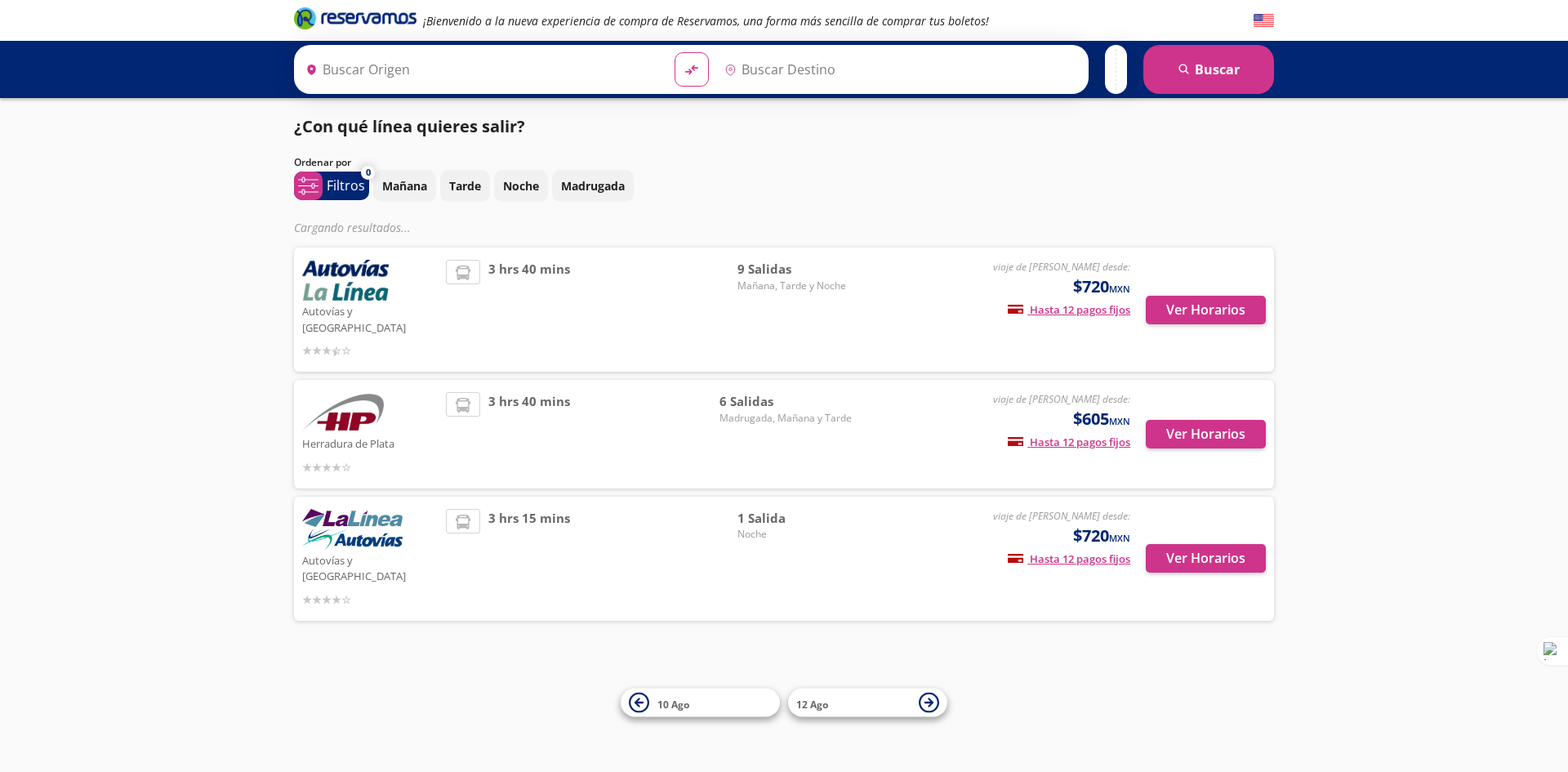
type input "Toluca, [GEOGRAPHIC_DATA]"
type input "[GEOGRAPHIC_DATA], [GEOGRAPHIC_DATA]"
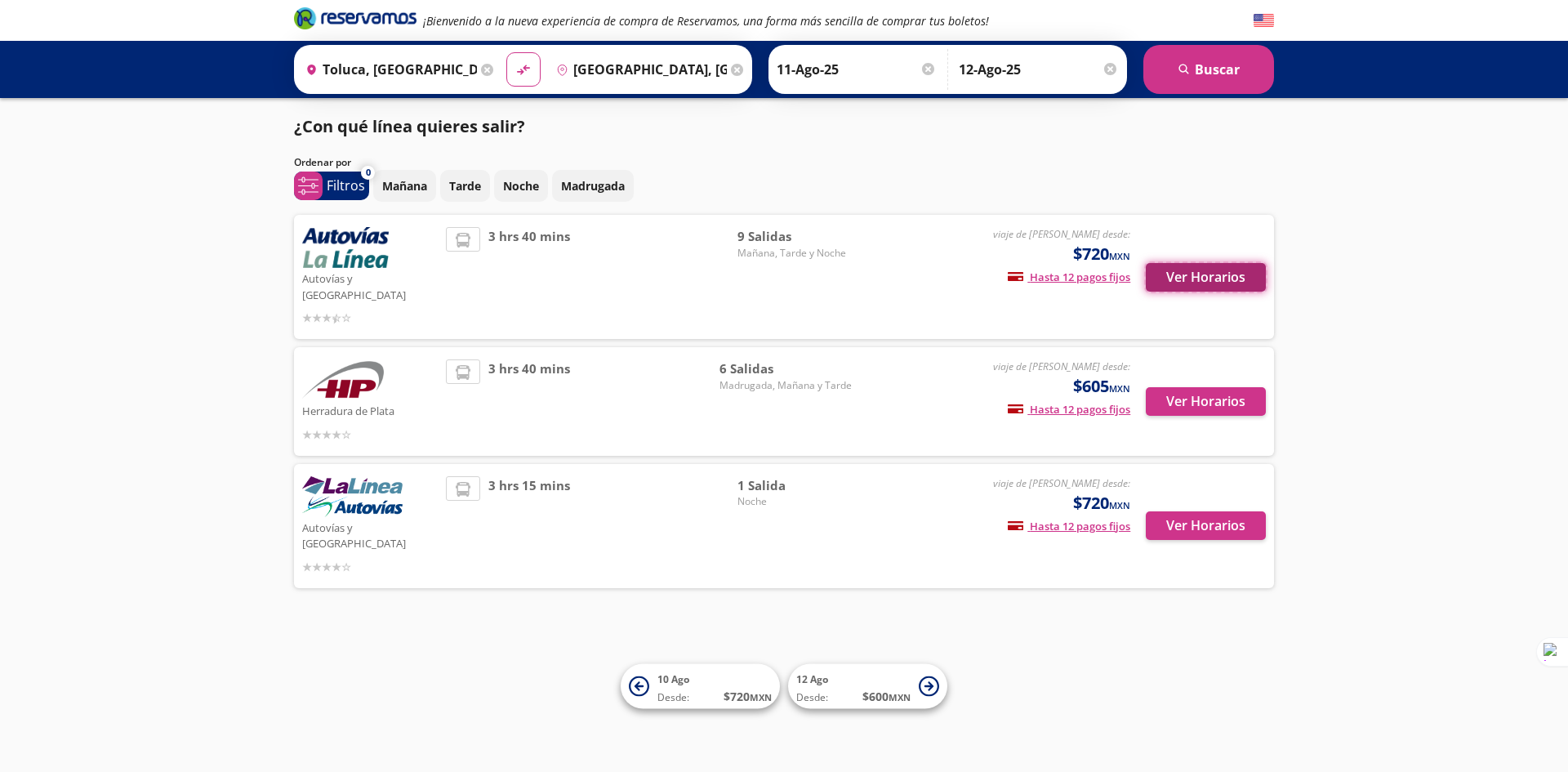
click at [1192, 266] on button "Ver Horarios" at bounding box center [1205, 277] width 120 height 28
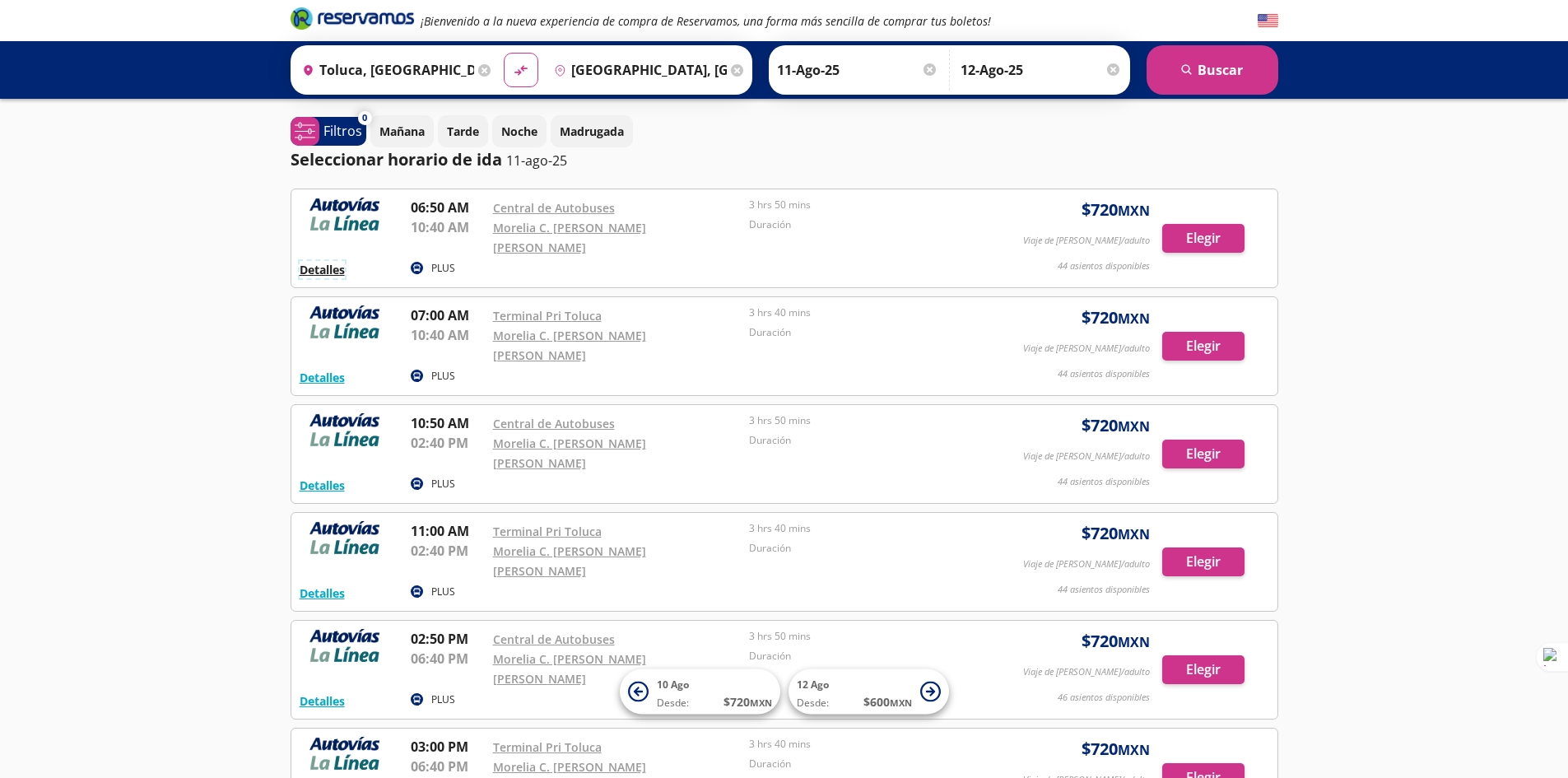
click at [322, 261] on button "Detalles" at bounding box center [322, 269] width 46 height 17
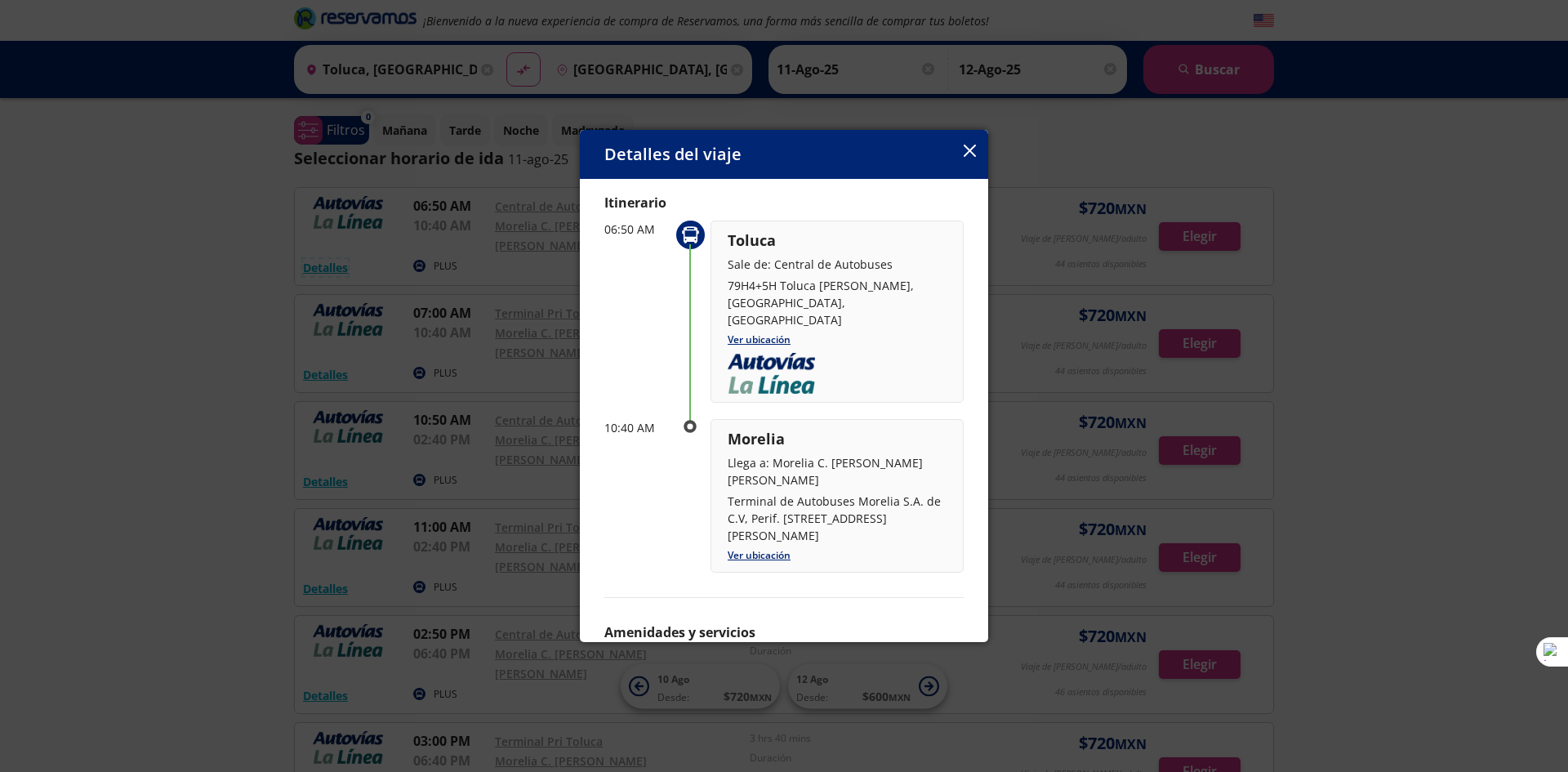
scroll to position [82, 0]
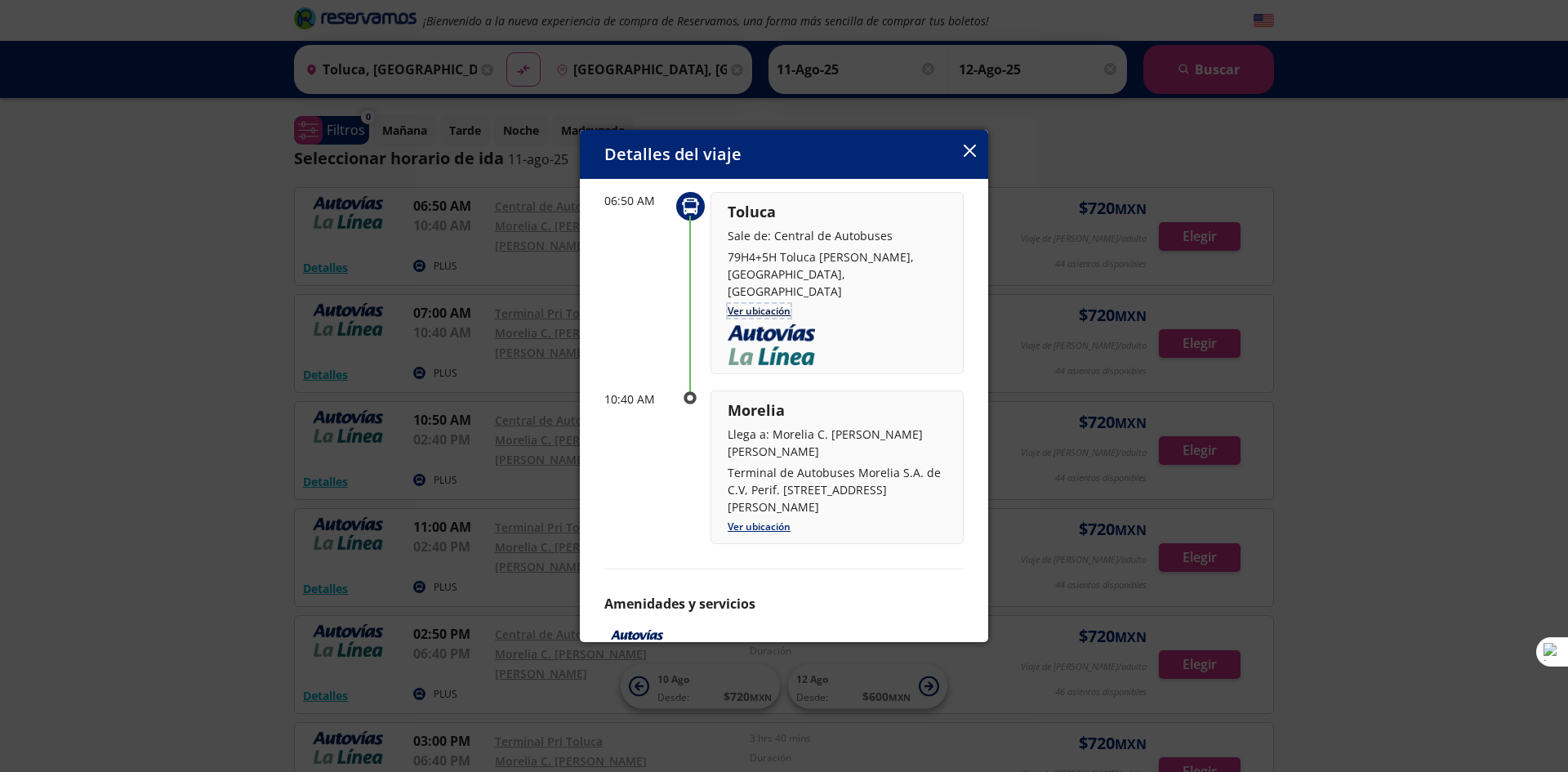
click at [755, 304] on link "Ver ubicación" at bounding box center [759, 311] width 63 height 14
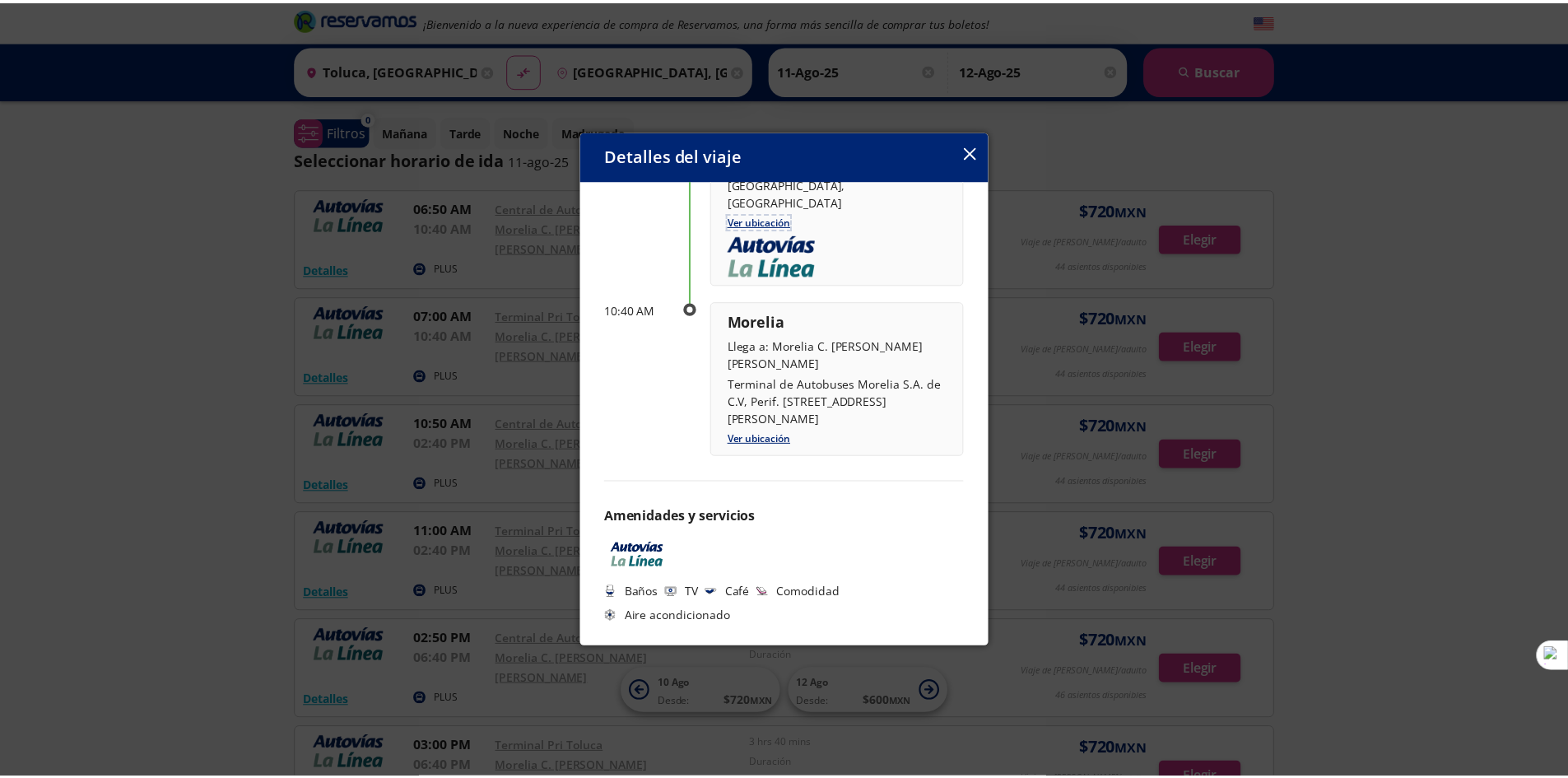
scroll to position [177, 0]
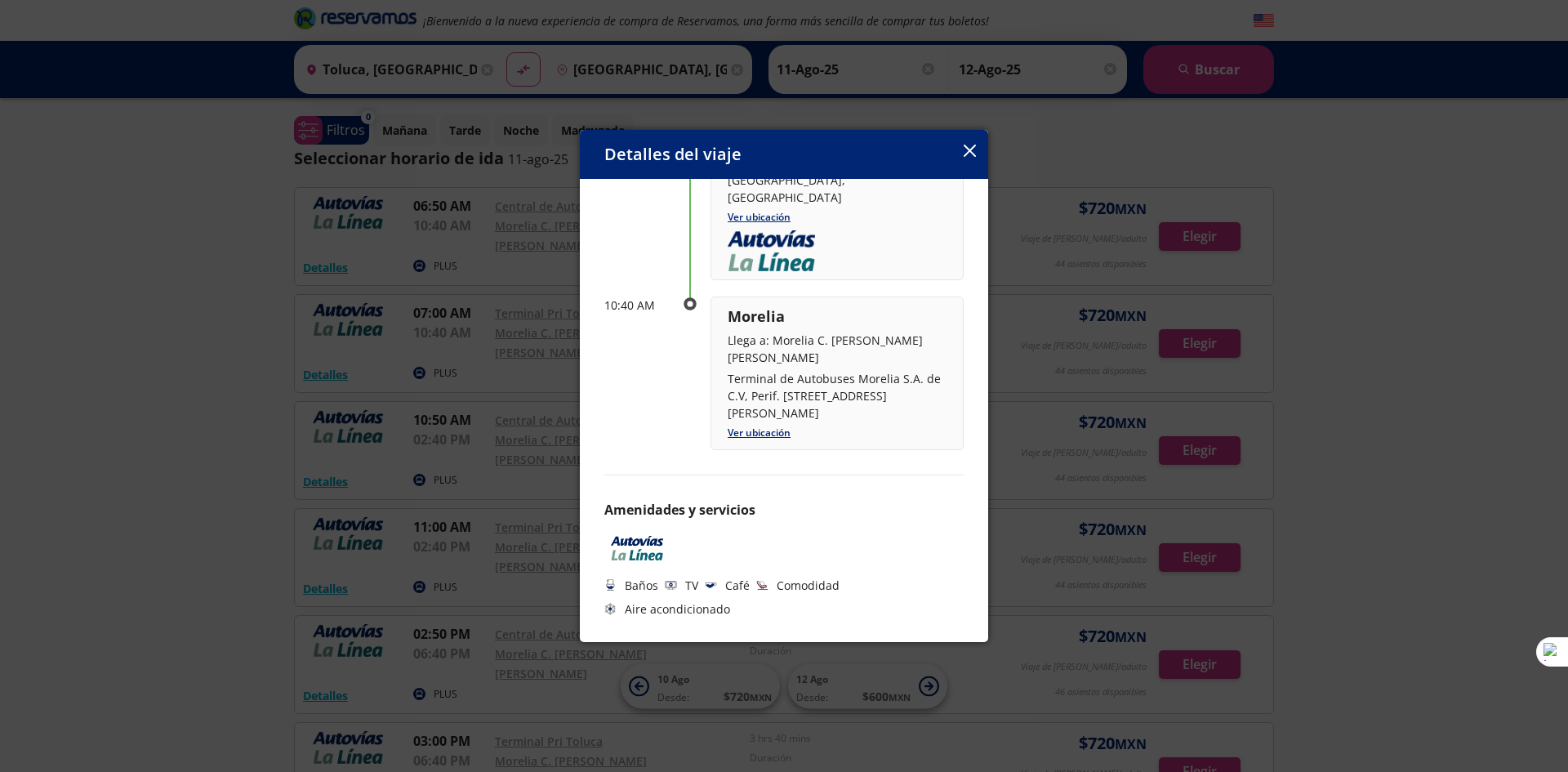
click at [970, 149] on icon "button" at bounding box center [970, 151] width 12 height 12
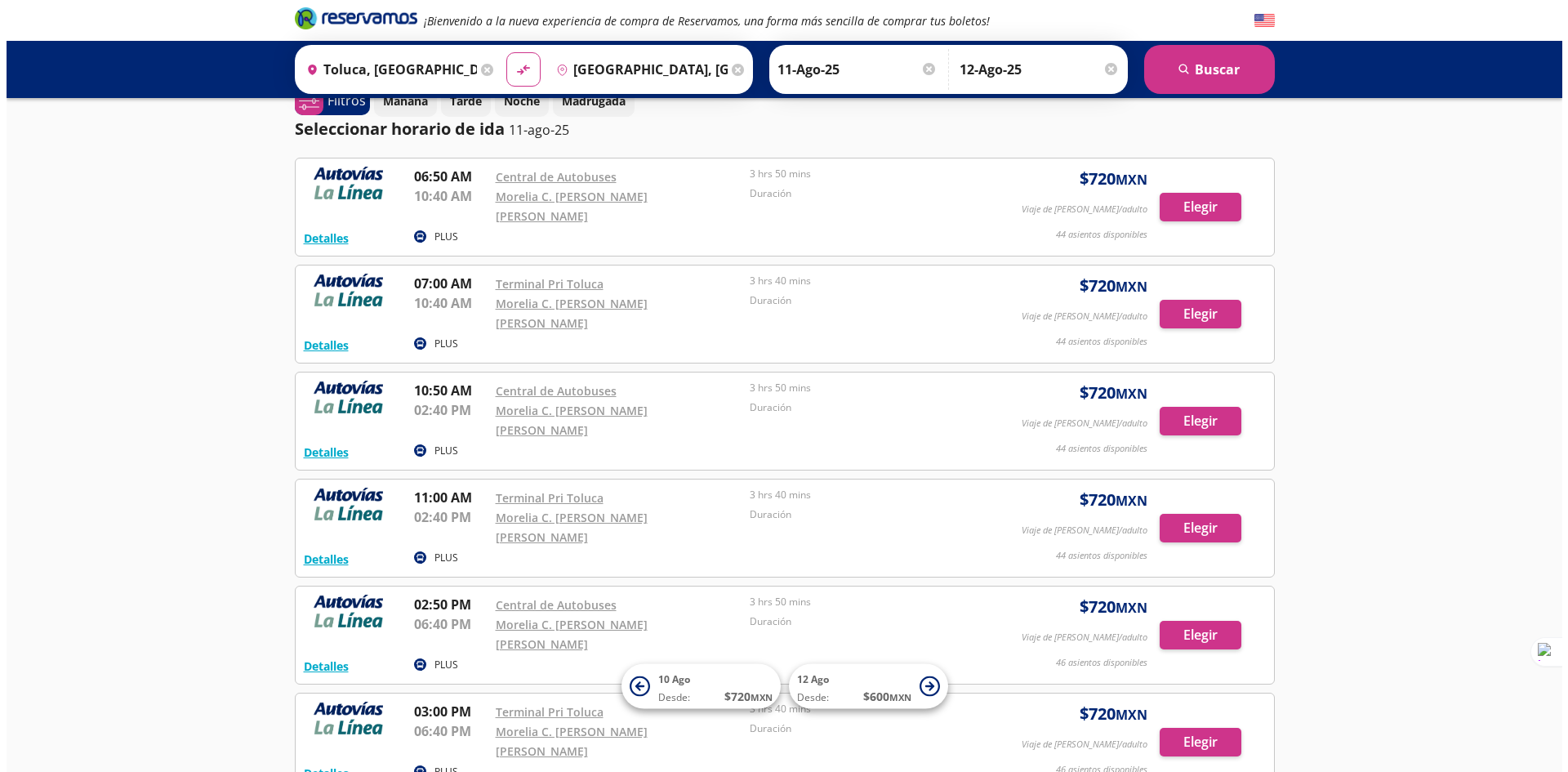
scroll to position [0, 0]
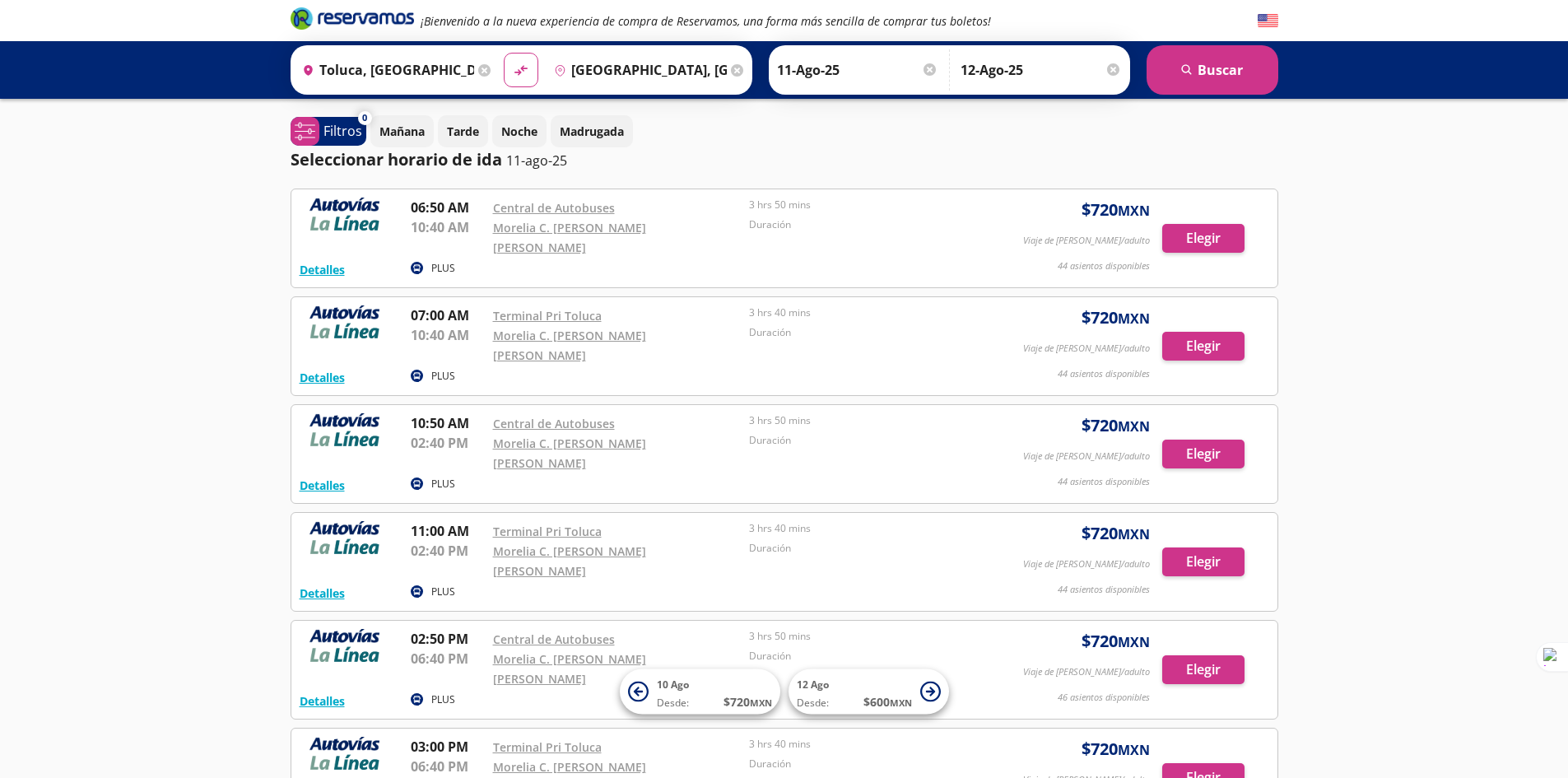
click at [1115, 73] on div at bounding box center [1114, 70] width 13 height 13
click at [1001, 66] on input "Opcional" at bounding box center [1048, 70] width 147 height 41
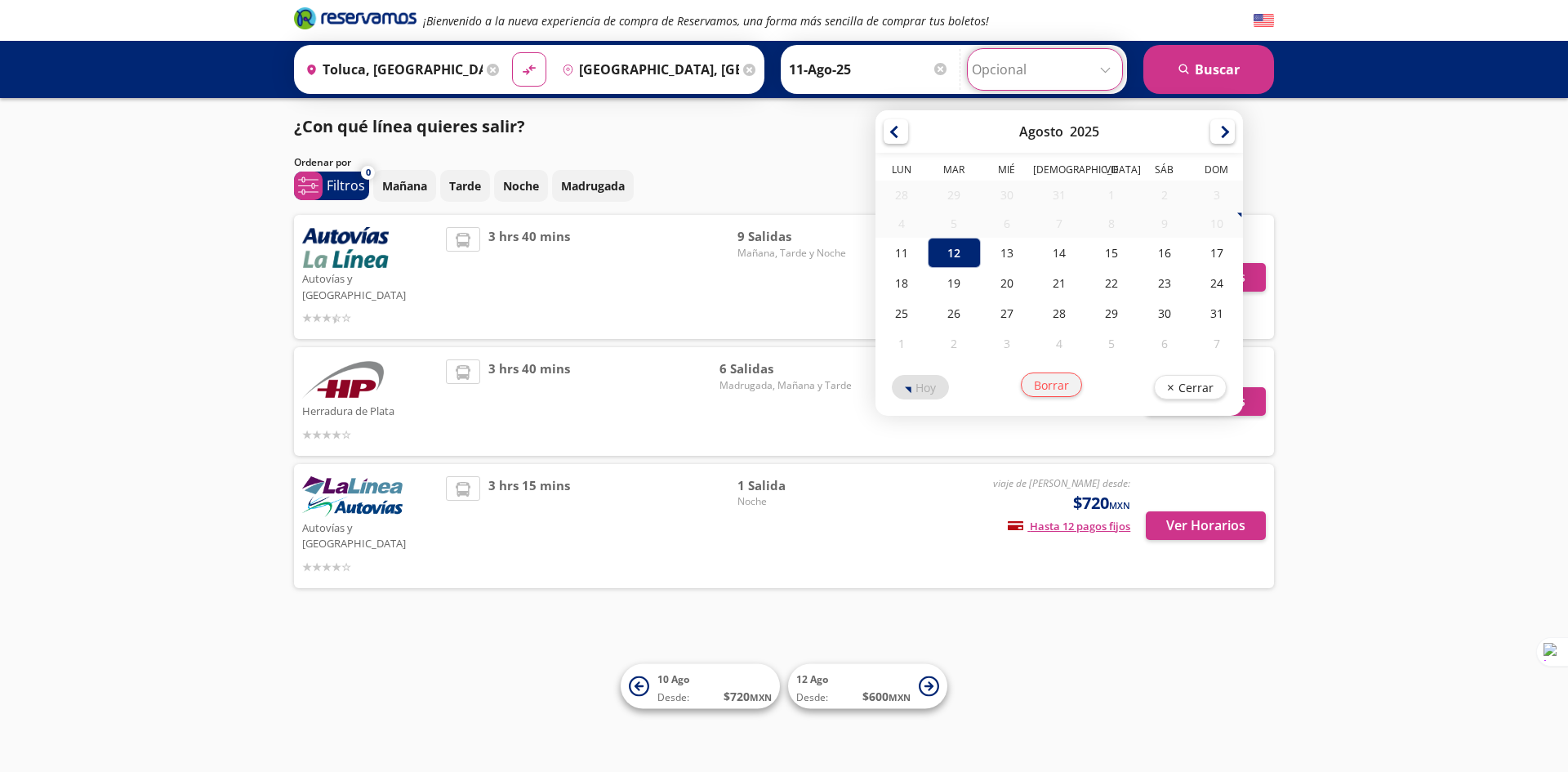
click at [1040, 387] on button "Borrar" at bounding box center [1051, 385] width 61 height 25
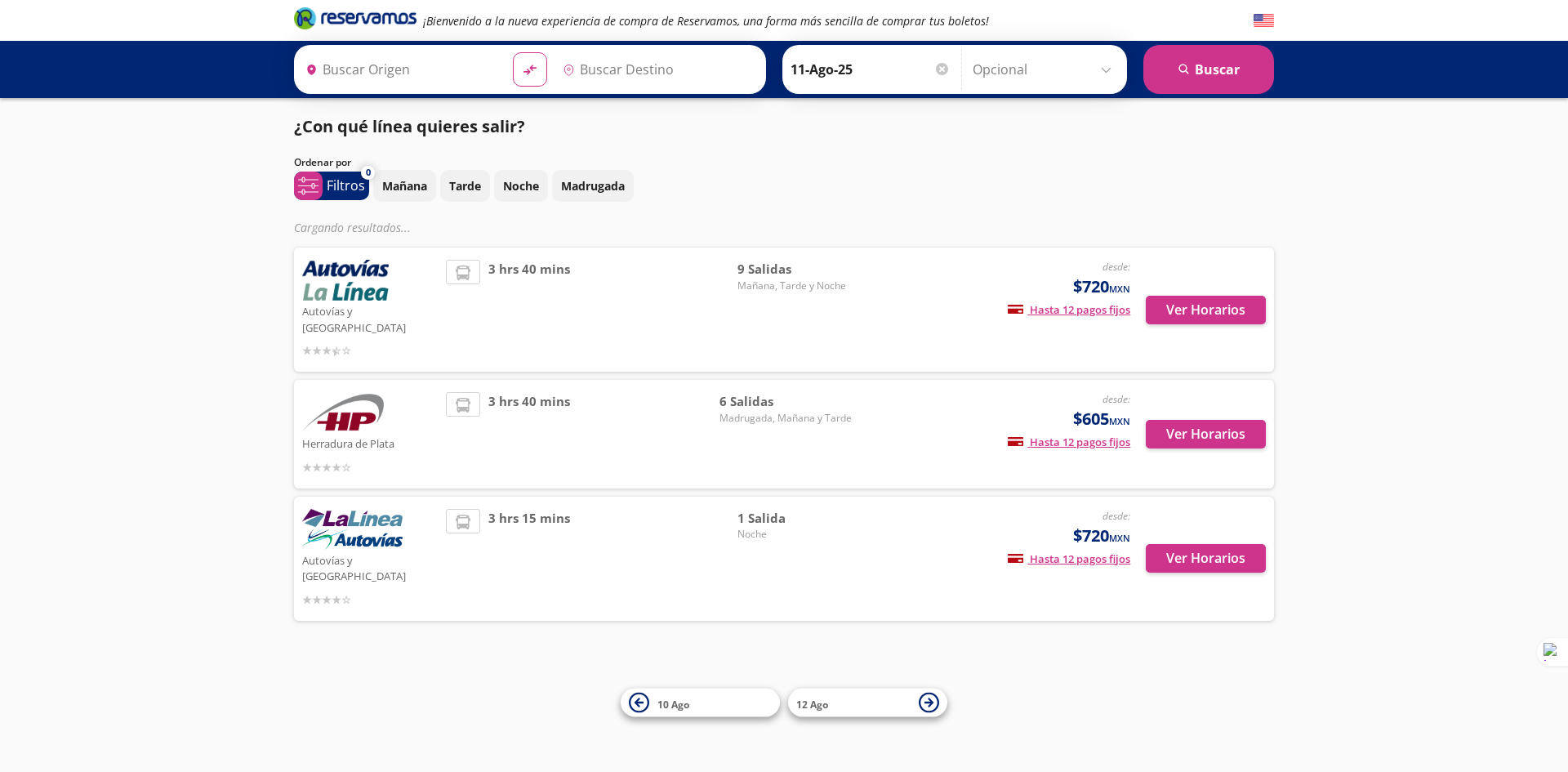
type input "Toluca, [GEOGRAPHIC_DATA]"
type input "[GEOGRAPHIC_DATA], [GEOGRAPHIC_DATA]"
